Goal: Find specific page/section

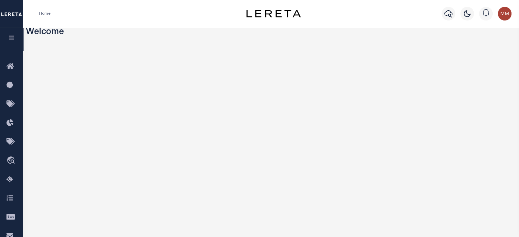
click at [14, 39] on icon "button" at bounding box center [12, 38] width 8 height 6
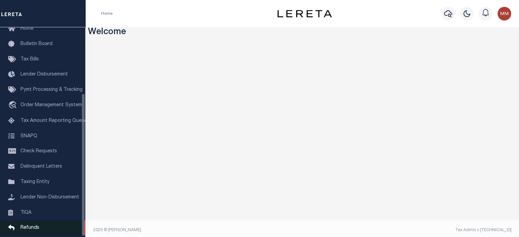
scroll to position [97, 0]
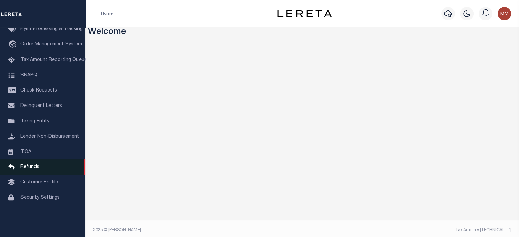
click at [30, 169] on span "Refunds" at bounding box center [29, 166] width 19 height 5
